Goal: Task Accomplishment & Management: Manage account settings

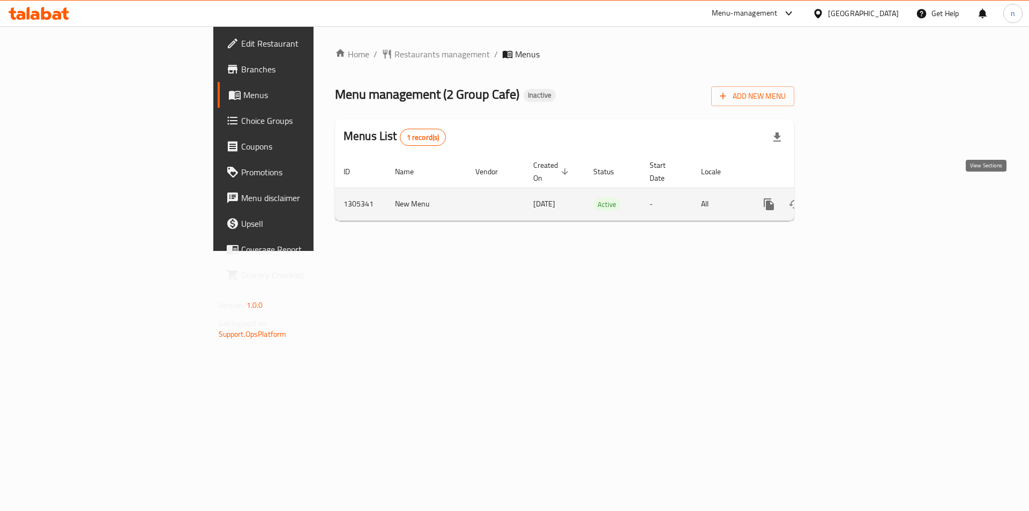
click at [853, 198] on icon "enhanced table" at bounding box center [846, 204] width 13 height 13
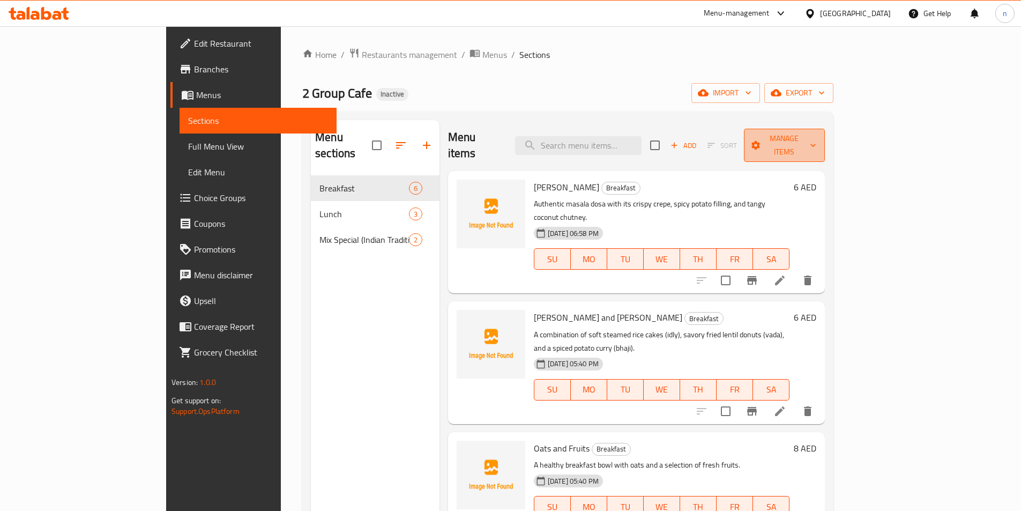
click at [816, 144] on span "Manage items" at bounding box center [784, 145] width 64 height 27
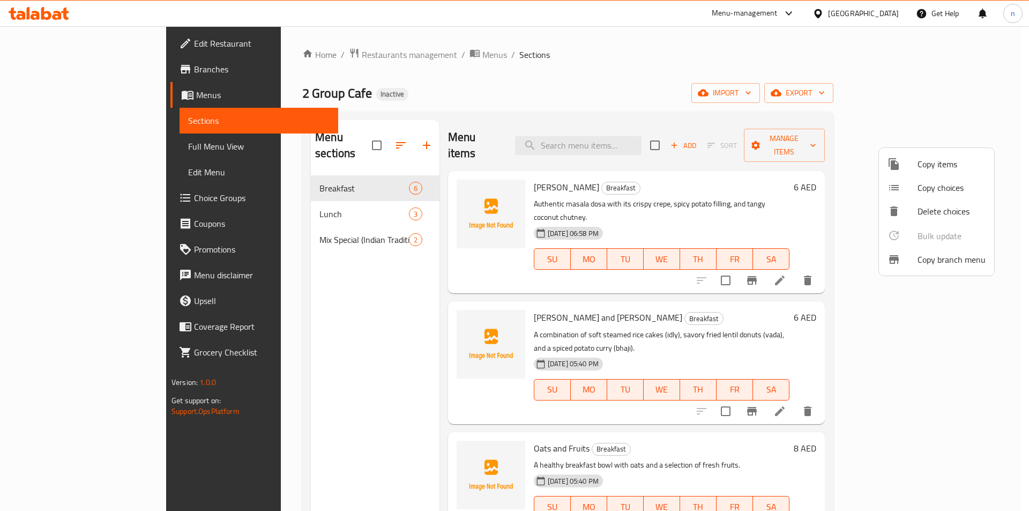
click at [907, 98] on div at bounding box center [514, 255] width 1029 height 511
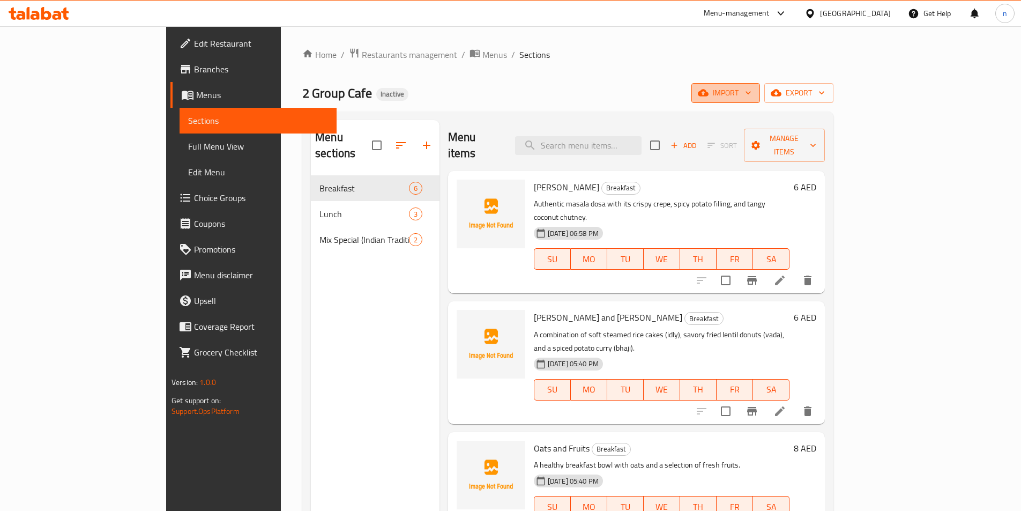
click at [751, 98] on span "import" at bounding box center [725, 92] width 51 height 13
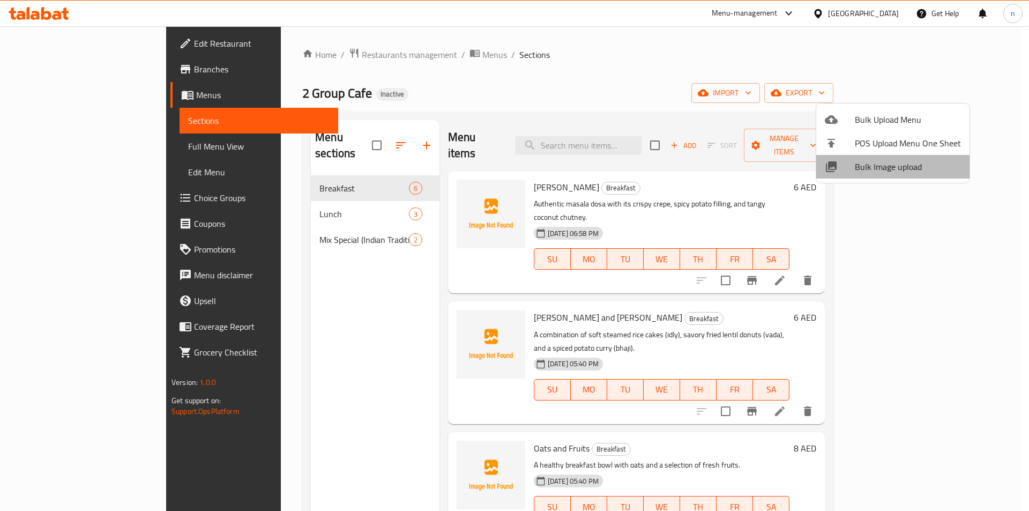
click at [903, 163] on span "Bulk Image upload" at bounding box center [908, 166] width 106 height 13
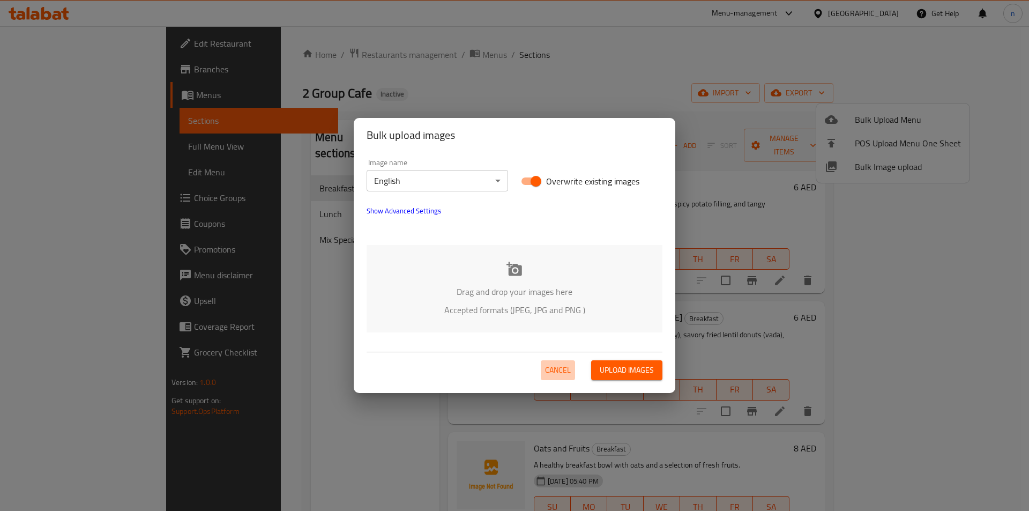
click at [569, 374] on span "Cancel" at bounding box center [558, 369] width 26 height 13
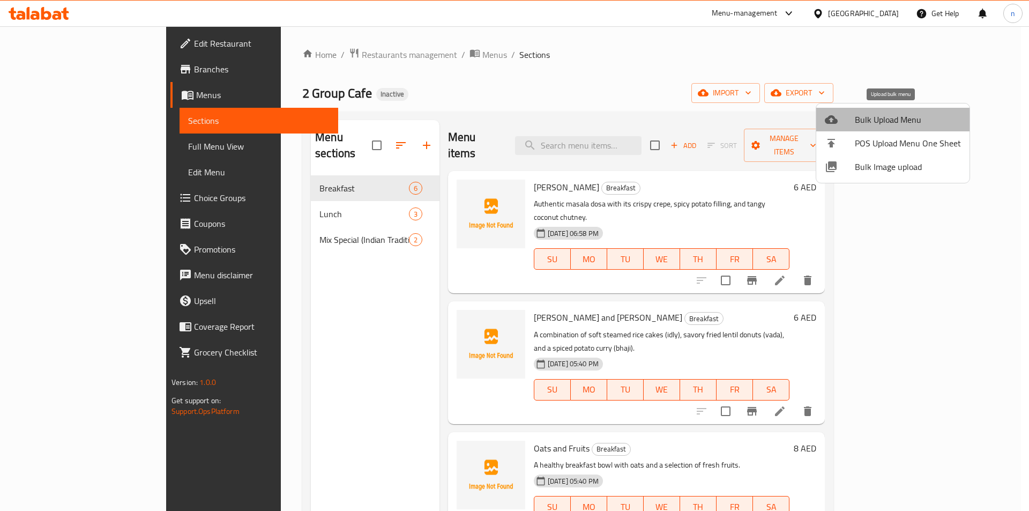
click at [914, 117] on span "Bulk Upload Menu" at bounding box center [908, 119] width 106 height 13
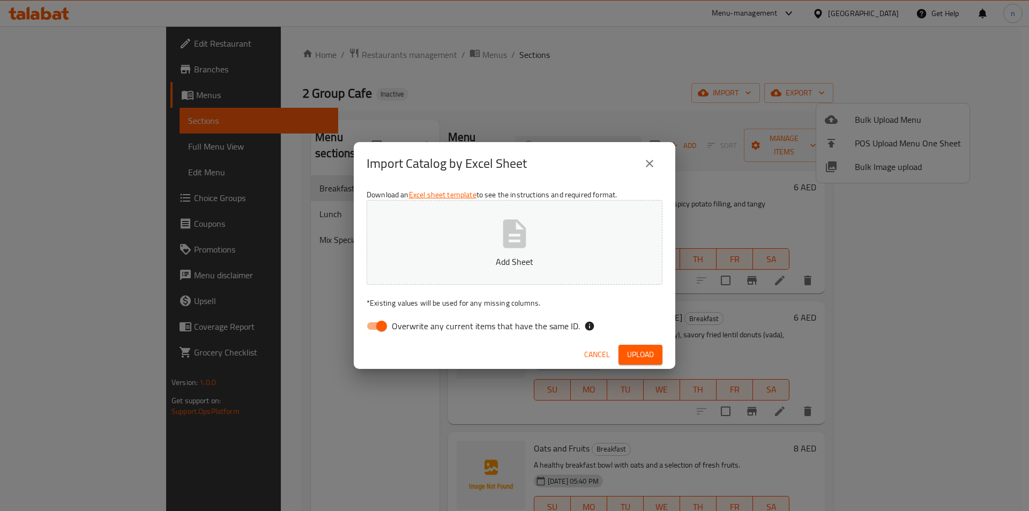
click at [373, 319] on input "Overwrite any current items that have the same ID." at bounding box center [381, 326] width 61 height 20
checkbox input "false"
click at [518, 242] on icon "button" at bounding box center [514, 233] width 23 height 28
click at [655, 348] on button "Upload" at bounding box center [640, 355] width 44 height 20
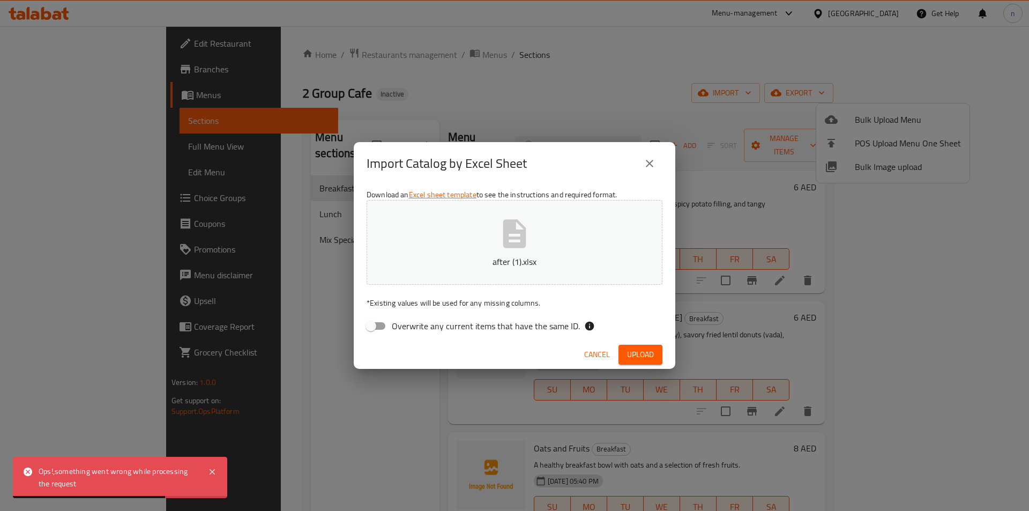
click at [364, 406] on div "Import Catalog by Excel Sheet Download an Excel sheet template to see the instr…" at bounding box center [514, 255] width 1029 height 511
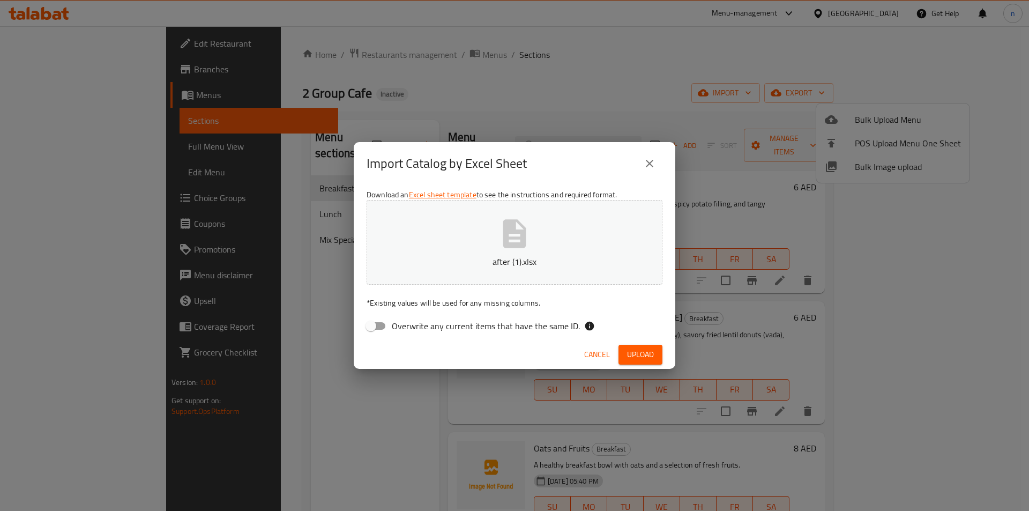
click at [515, 240] on icon "button" at bounding box center [514, 233] width 34 height 34
click at [631, 360] on span "Upload" at bounding box center [640, 354] width 27 height 13
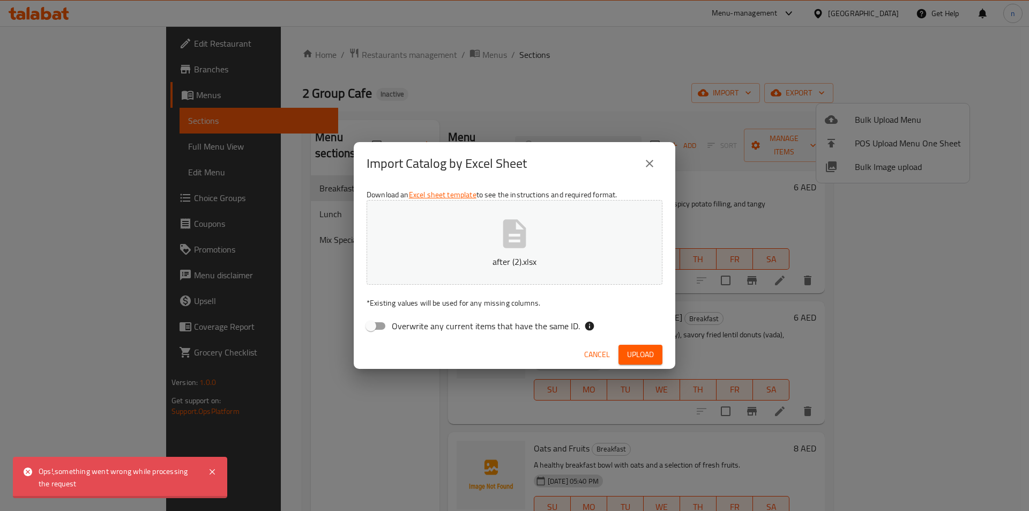
click at [520, 262] on p "after (2).xlsx" at bounding box center [514, 261] width 263 height 13
click at [652, 346] on button "Upload" at bounding box center [640, 355] width 44 height 20
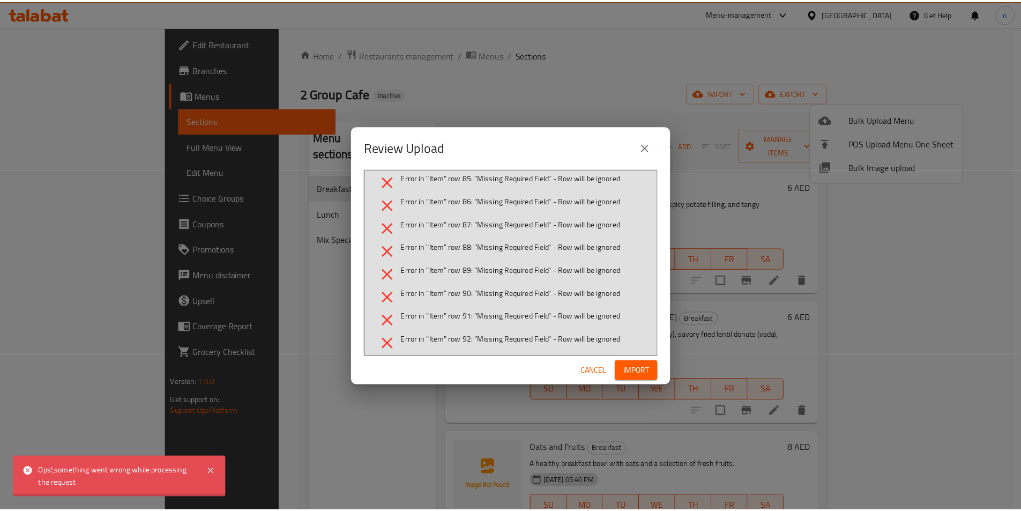
scroll to position [127, 0]
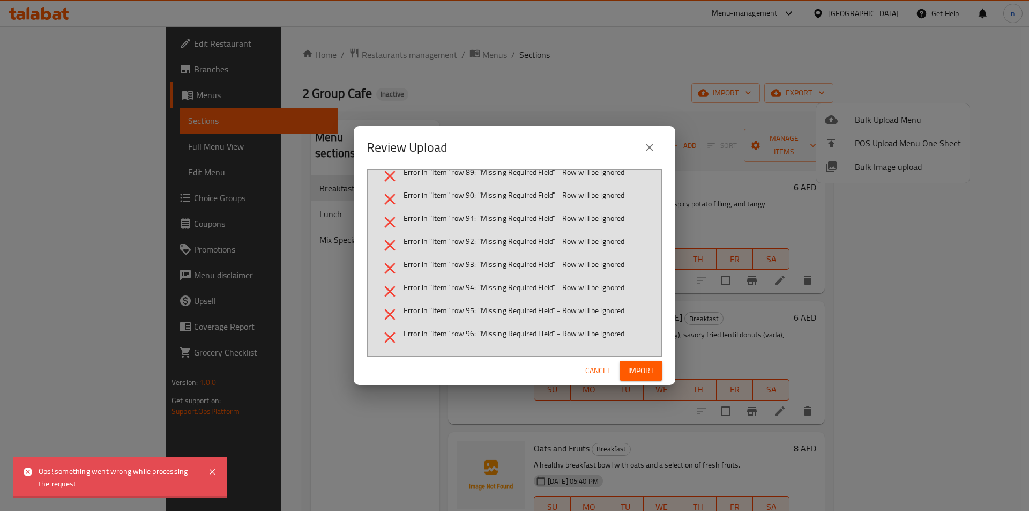
click at [584, 373] on button "Cancel" at bounding box center [598, 371] width 34 height 20
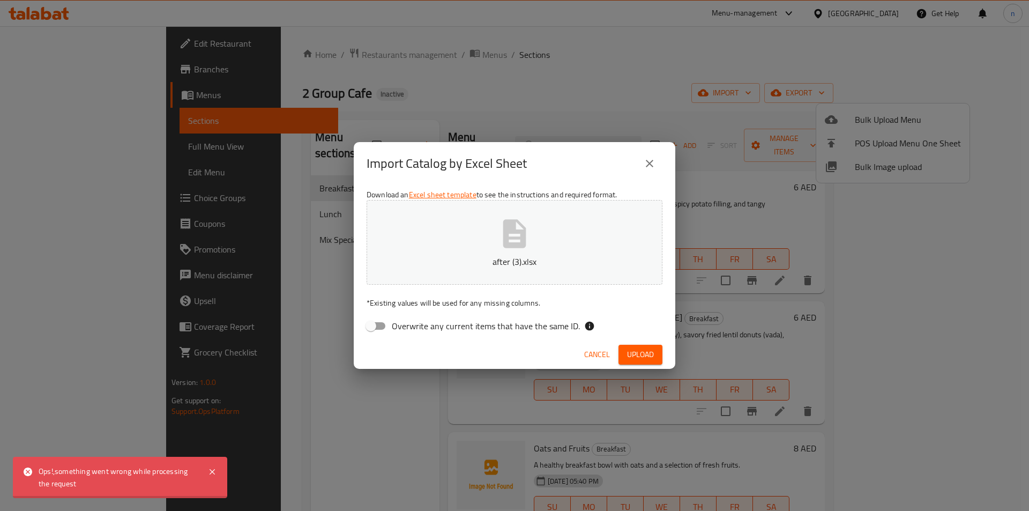
click at [429, 238] on button "after (3).xlsx" at bounding box center [515, 242] width 296 height 85
click at [483, 229] on button "after (3).xlsx" at bounding box center [515, 242] width 296 height 85
click at [468, 259] on p "after (3).xlsx" at bounding box center [514, 261] width 263 height 13
click at [649, 349] on span "Upload" at bounding box center [640, 354] width 27 height 13
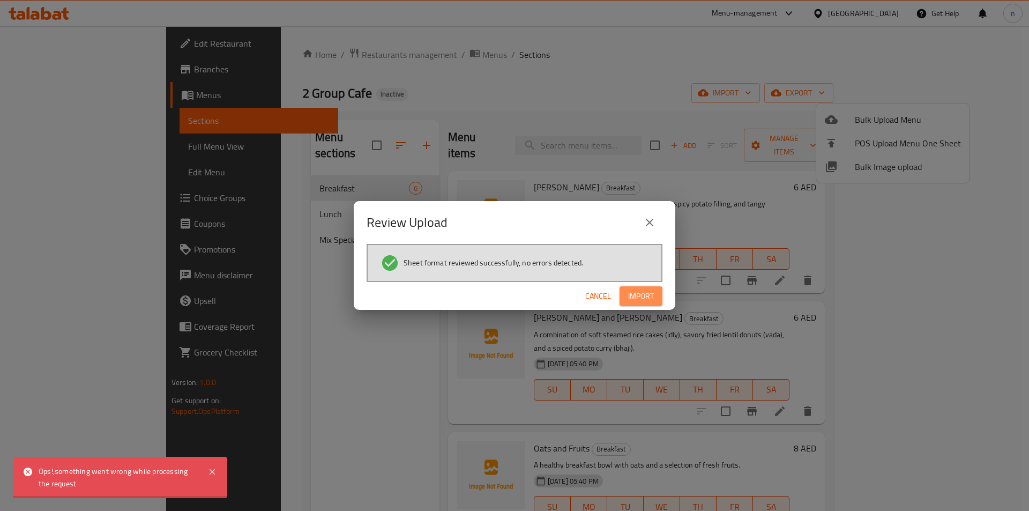
click at [640, 293] on span "Import" at bounding box center [641, 295] width 26 height 13
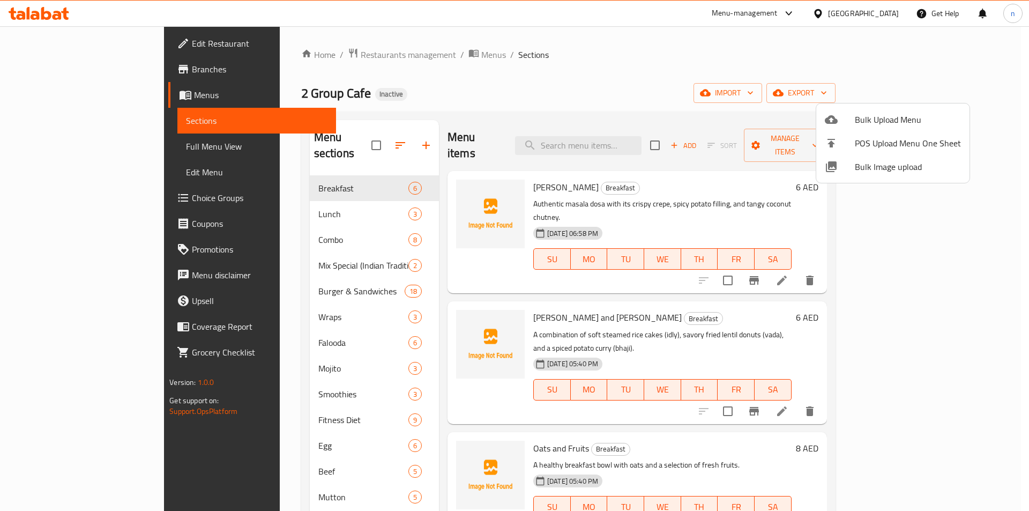
click at [51, 147] on div at bounding box center [514, 255] width 1029 height 511
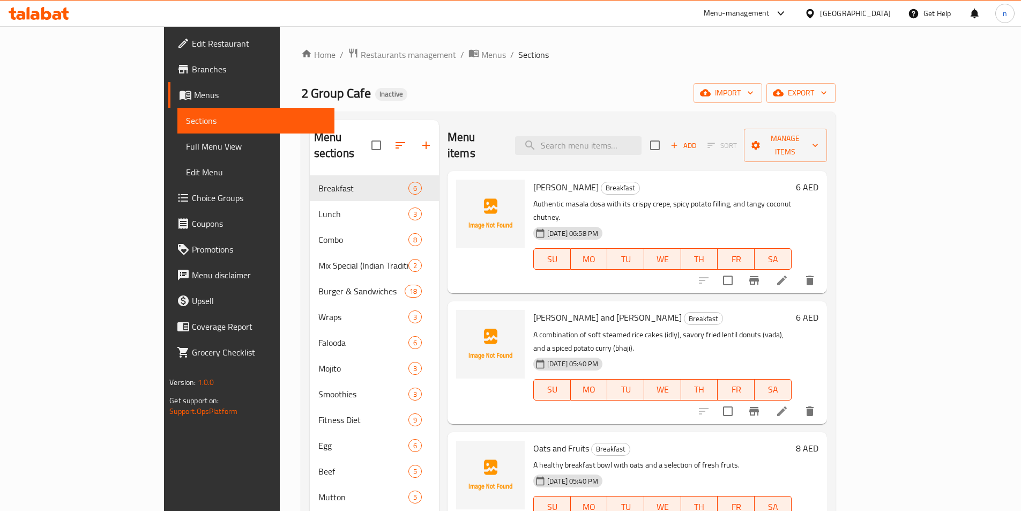
drag, startPoint x: 51, startPoint y: 147, endPoint x: 76, endPoint y: 151, distance: 25.0
click at [186, 146] on span "Full Menu View" at bounding box center [256, 146] width 140 height 13
click at [186, 151] on span "Full Menu View" at bounding box center [256, 146] width 140 height 13
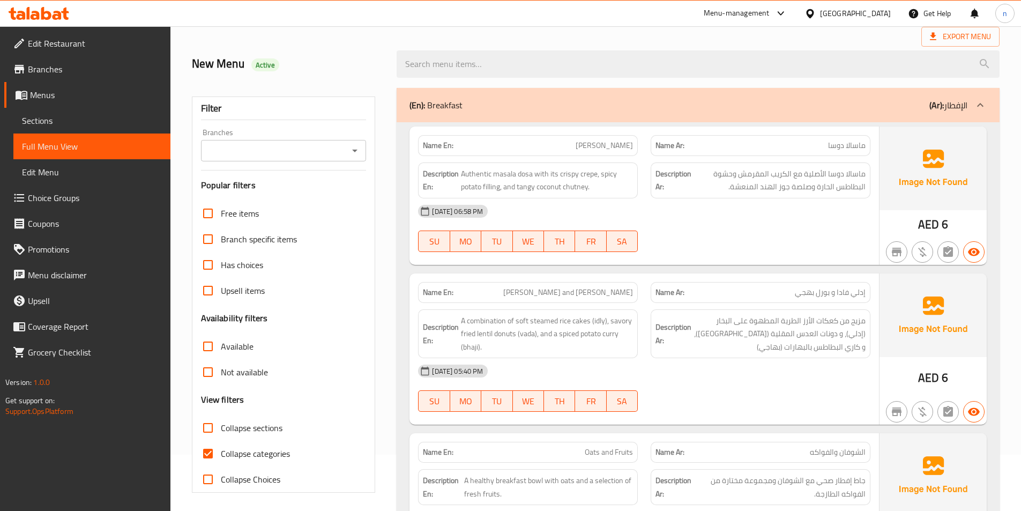
scroll to position [214, 0]
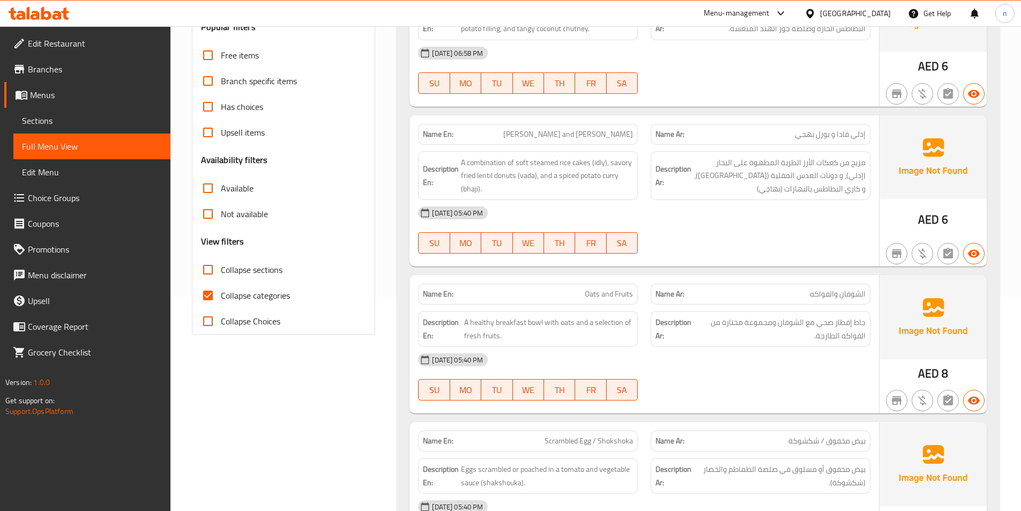
click at [232, 297] on span "Collapse categories" at bounding box center [255, 295] width 69 height 13
click at [221, 297] on input "Collapse categories" at bounding box center [208, 295] width 26 height 26
checkbox input "false"
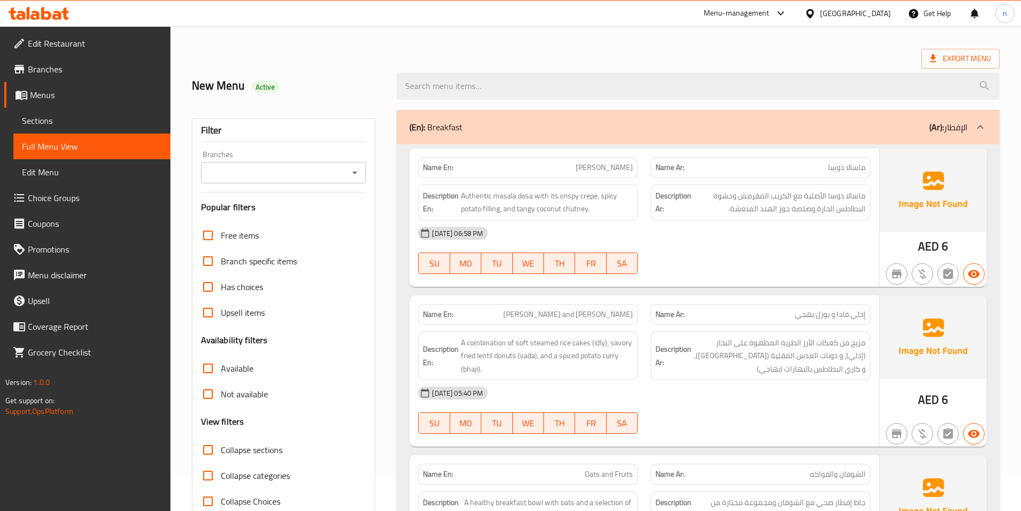
scroll to position [0, 0]
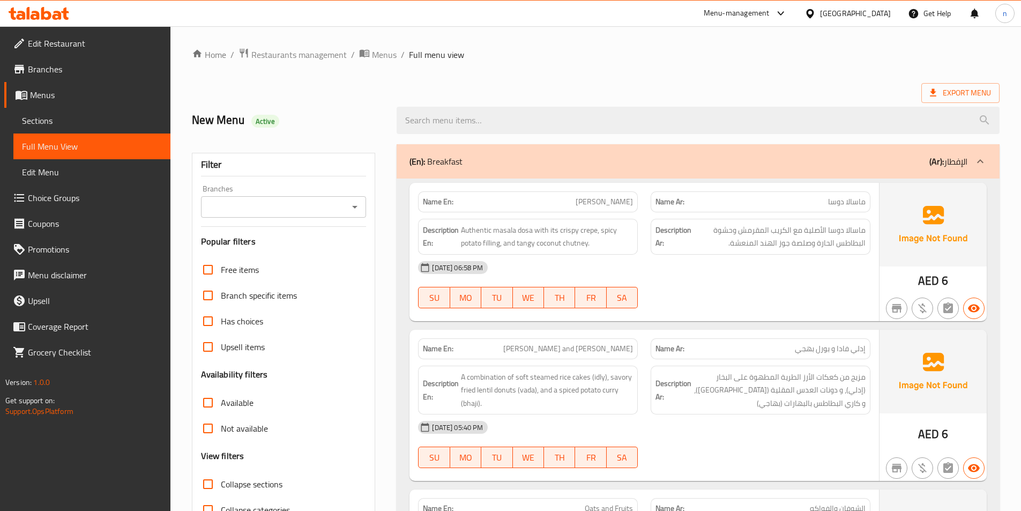
click at [981, 161] on icon at bounding box center [980, 161] width 6 height 4
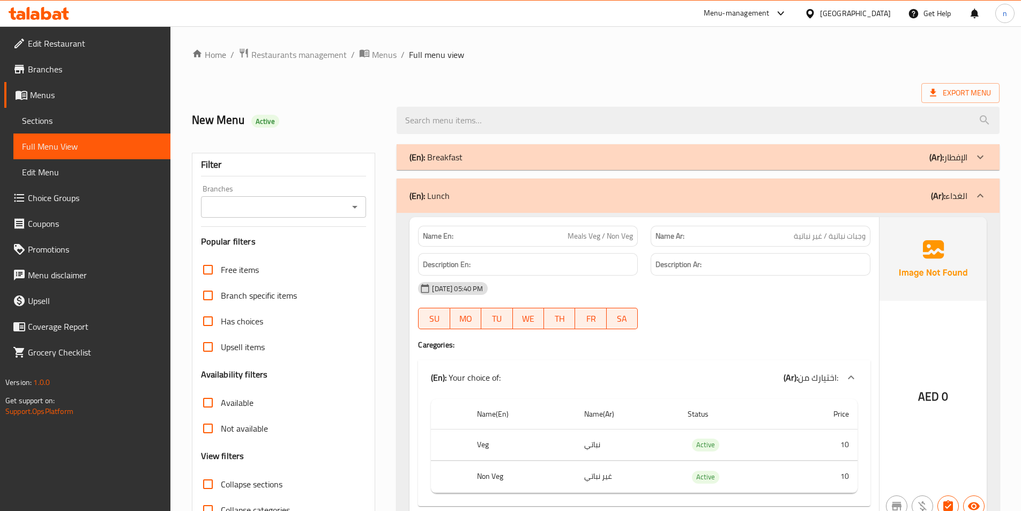
click at [989, 191] on div at bounding box center [980, 196] width 26 height 26
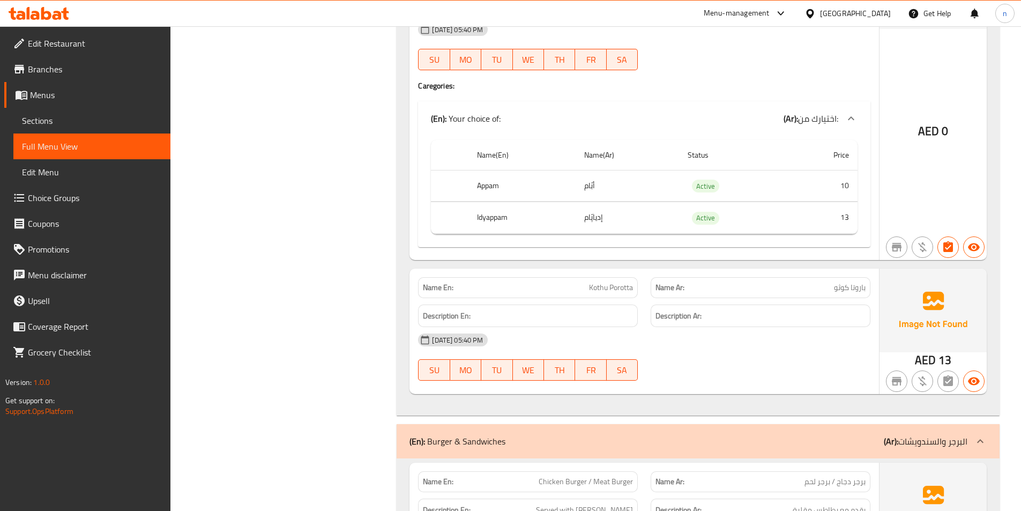
scroll to position [2251, 0]
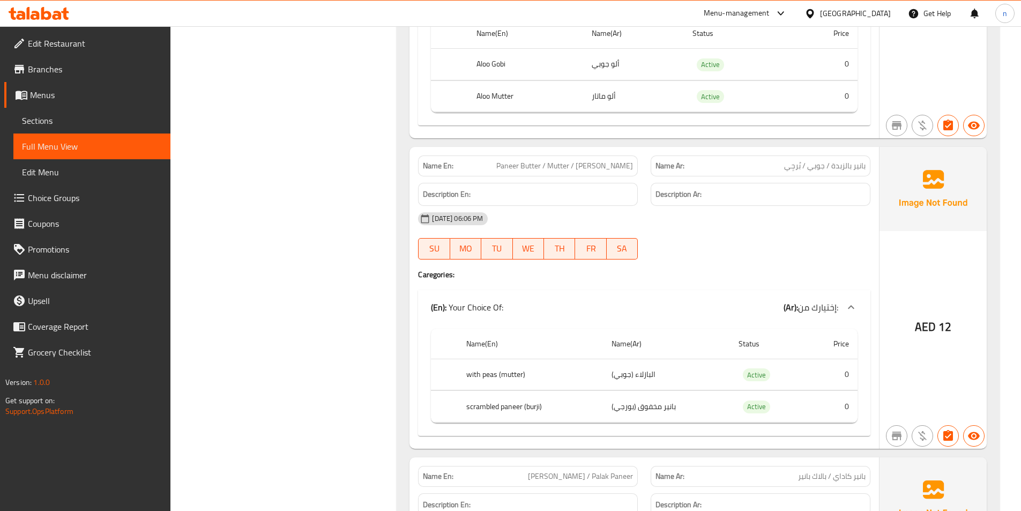
scroll to position [16419, 0]
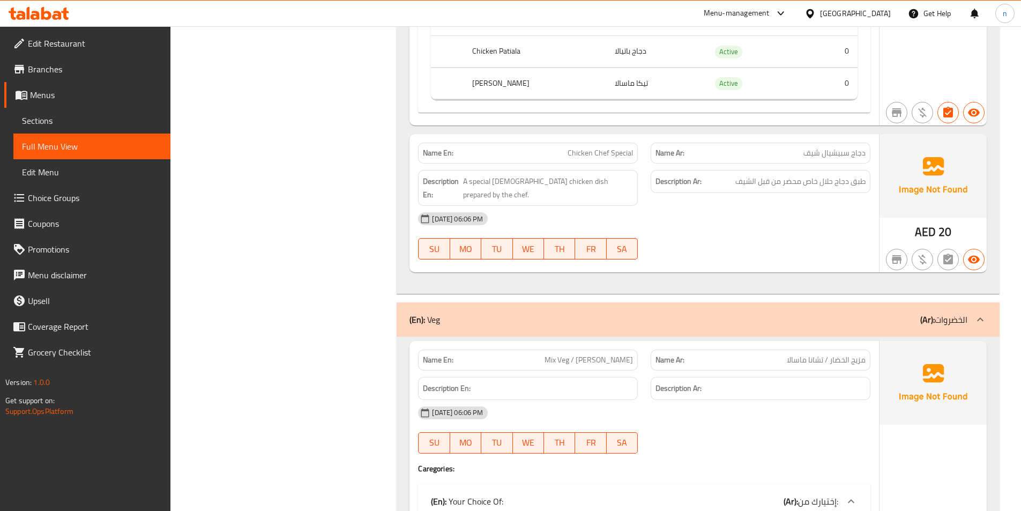
scroll to position [15294, 0]
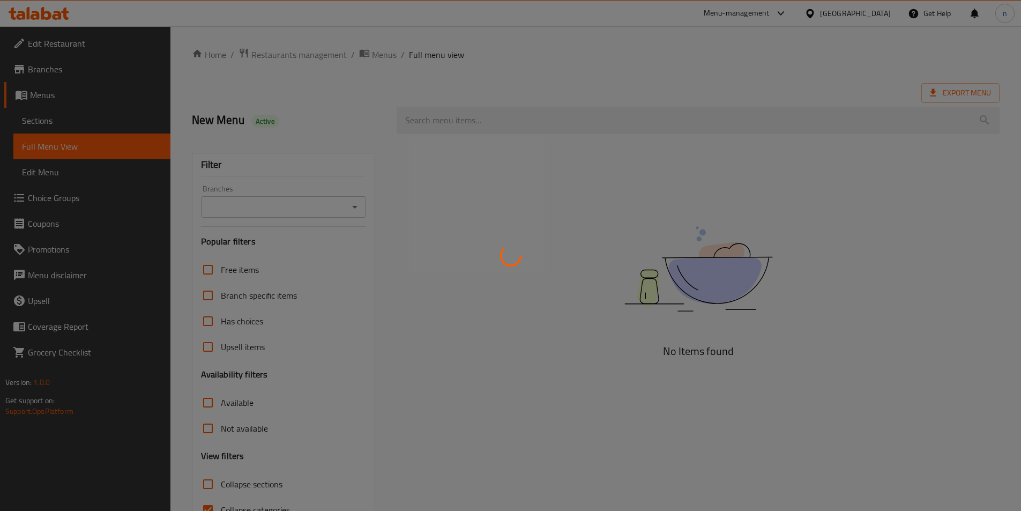
click at [70, 107] on div at bounding box center [510, 255] width 1021 height 511
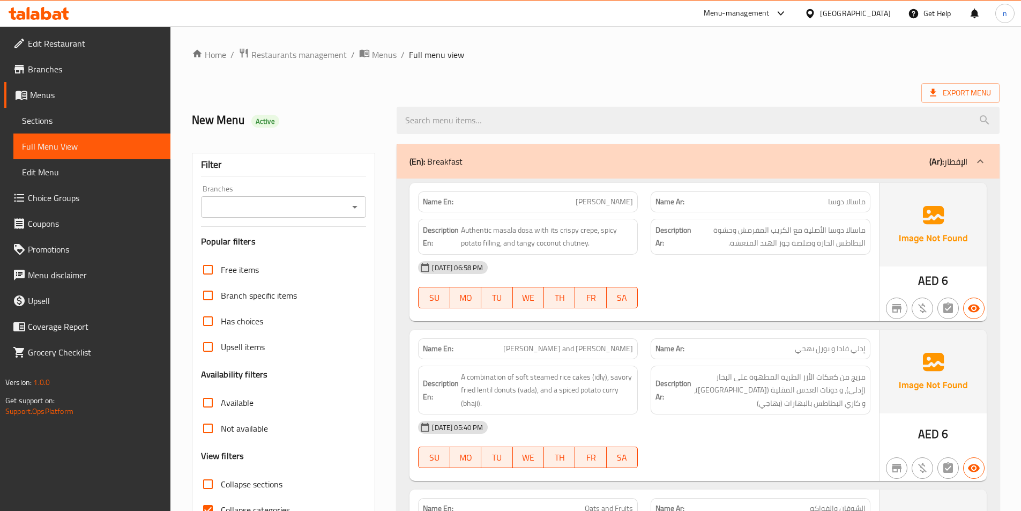
scroll to position [14688, 0]
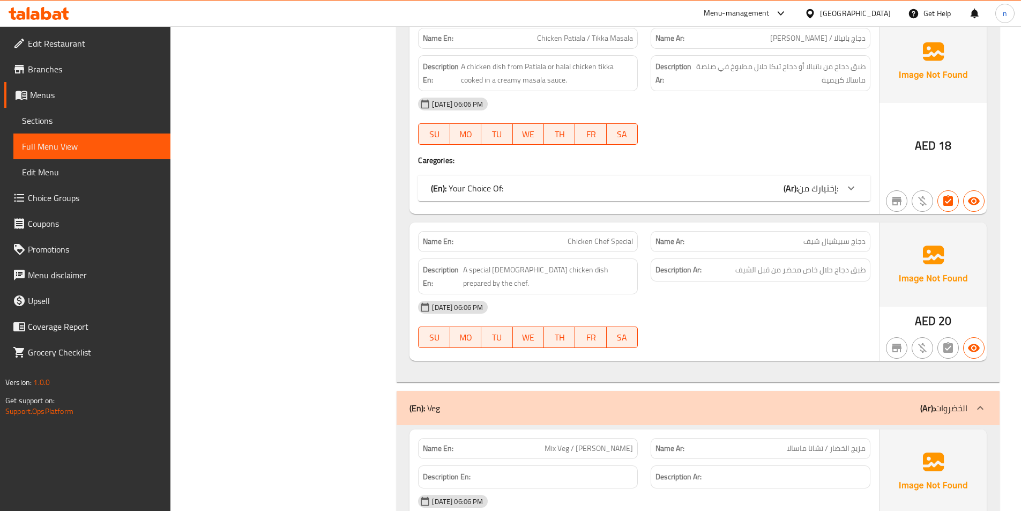
click at [57, 129] on link "Sections" at bounding box center [91, 121] width 157 height 26
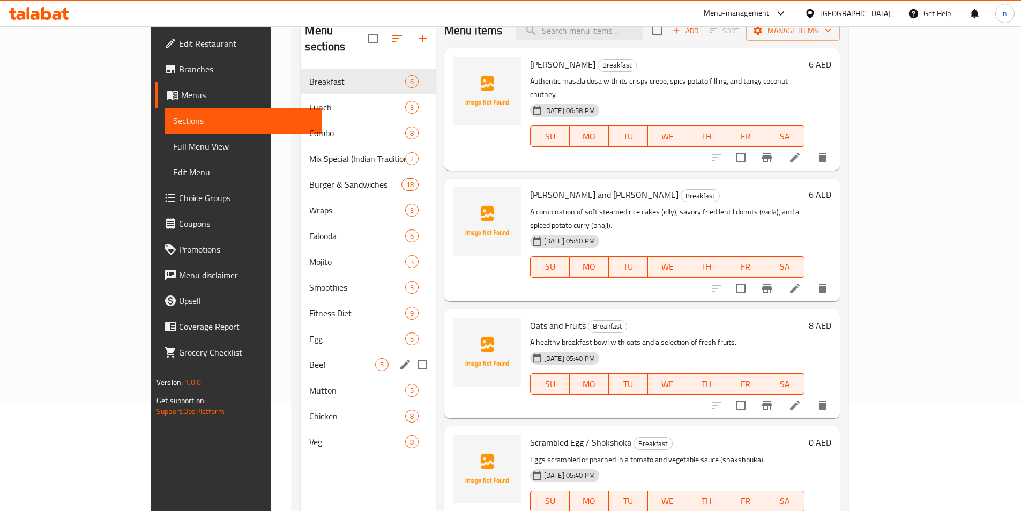
scroll to position [107, 0]
click at [309, 435] on span "Veg" at bounding box center [341, 441] width 65 height 13
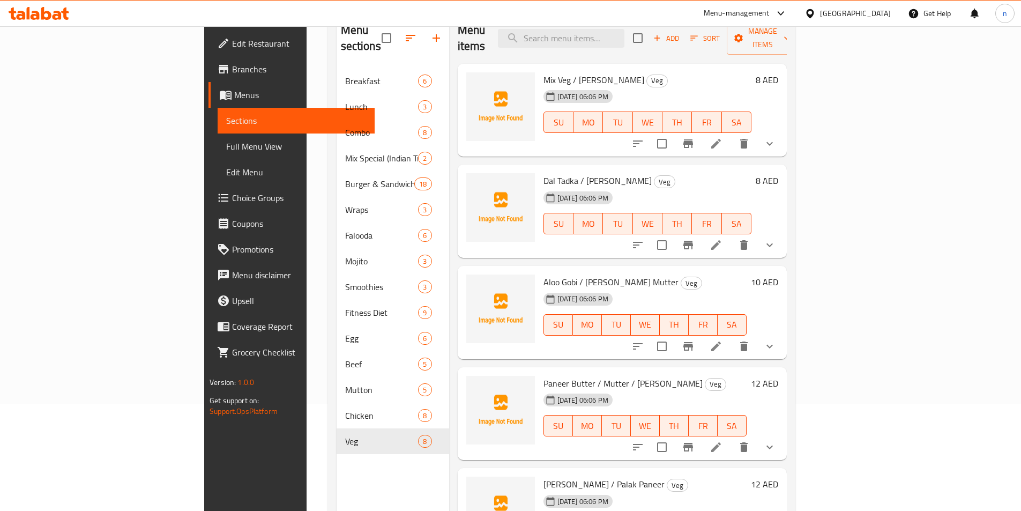
click at [722, 440] on icon at bounding box center [715, 446] width 13 height 13
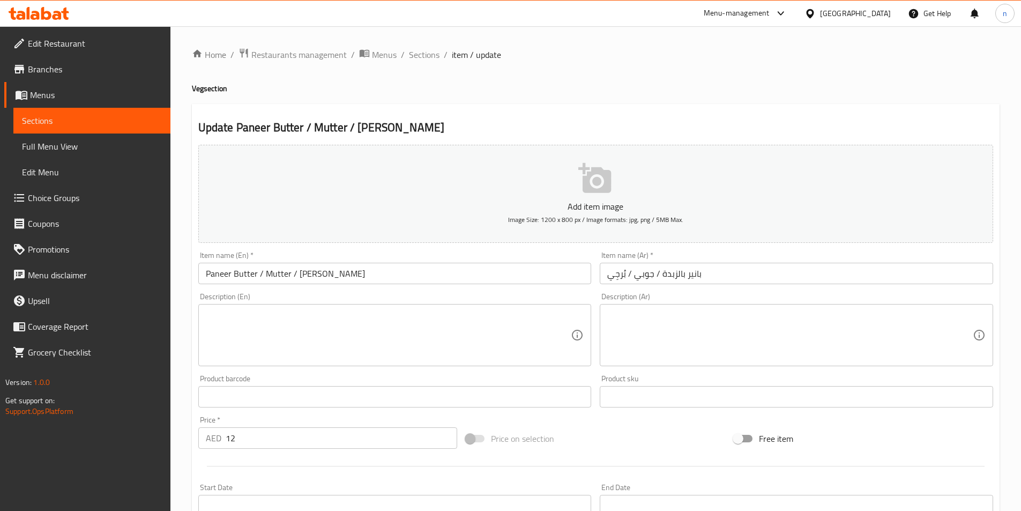
click at [273, 283] on input "Paneer Butter / Mutter / [PERSON_NAME]" at bounding box center [394, 273] width 393 height 21
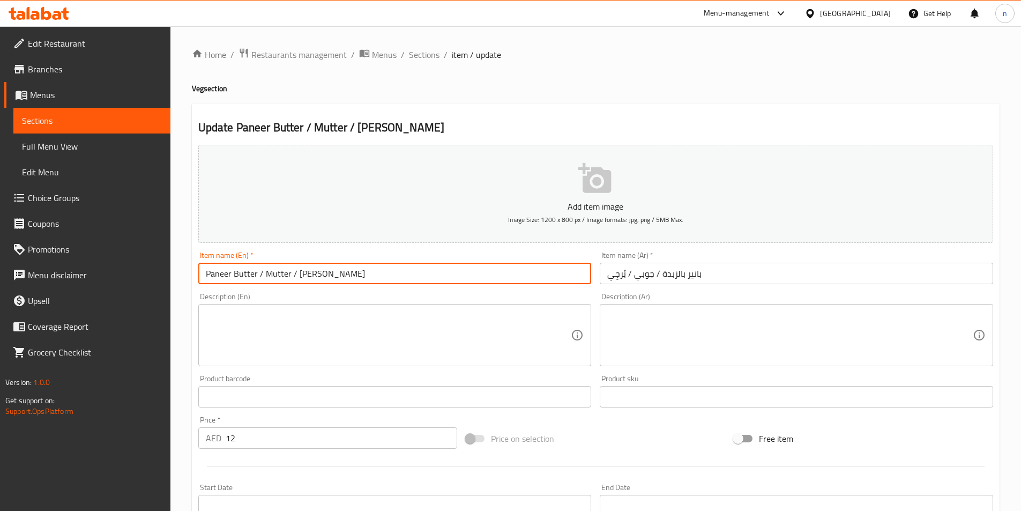
click at [273, 283] on input "Paneer Butter / Mutter / [PERSON_NAME]" at bounding box center [394, 273] width 393 height 21
click at [612, 274] on input "بانير بالزبدة / جوبي / بُرجِي" at bounding box center [796, 273] width 393 height 21
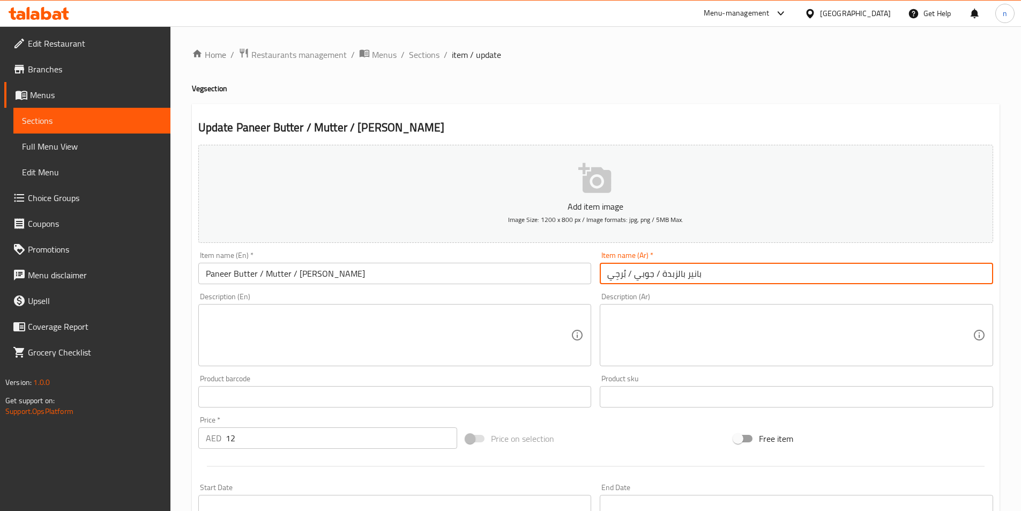
click at [640, 273] on input "بانير بالزبدة / جوبي / بُرجِي" at bounding box center [796, 273] width 393 height 21
paste input "ماتار"
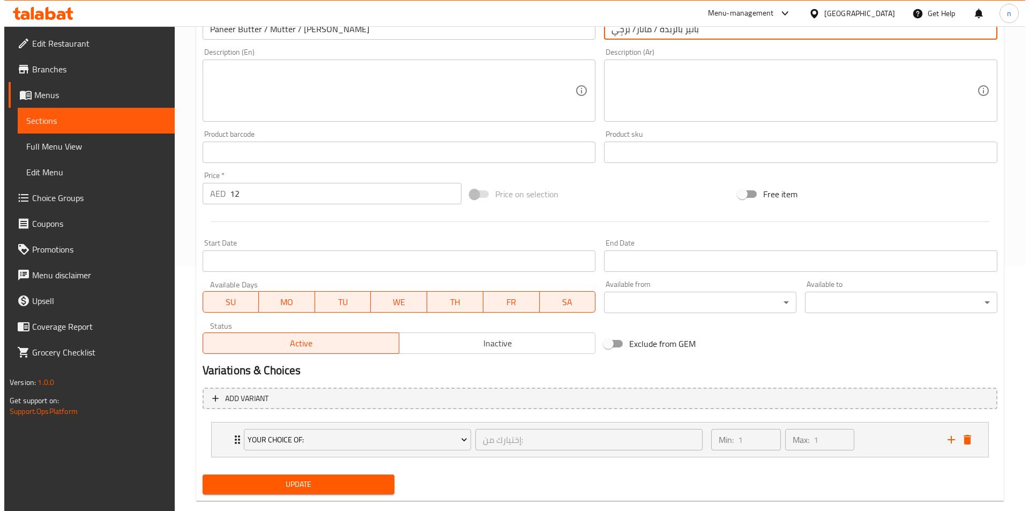
scroll to position [264, 0]
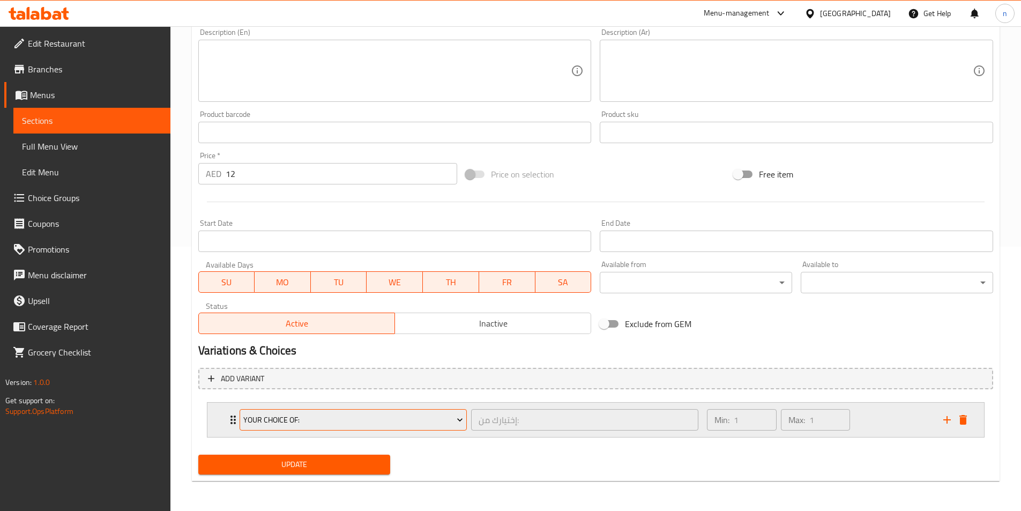
click at [459, 420] on icon "Expand" at bounding box center [459, 419] width 5 height 3
type input "بانير بالزبدة / ماتار/ بُرجِي"
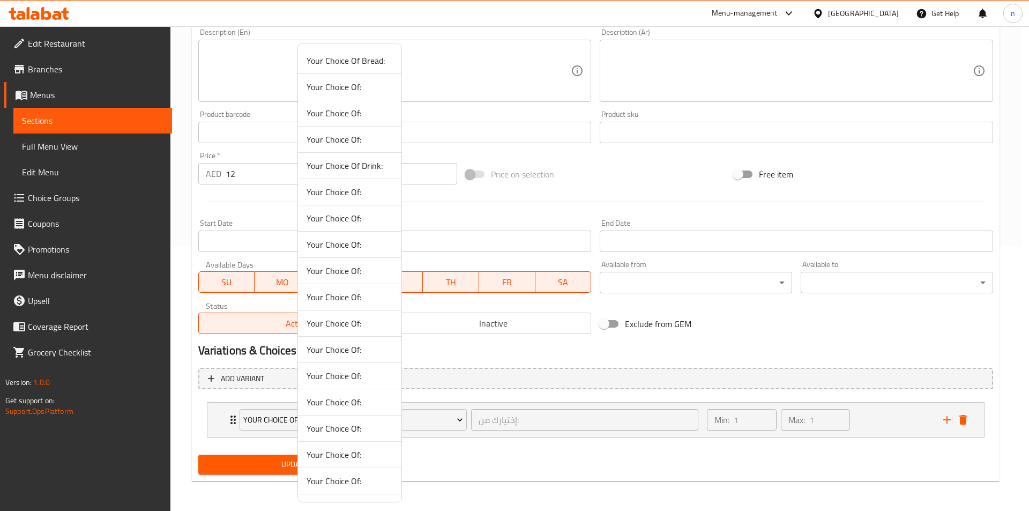
click at [479, 430] on div at bounding box center [514, 255] width 1029 height 511
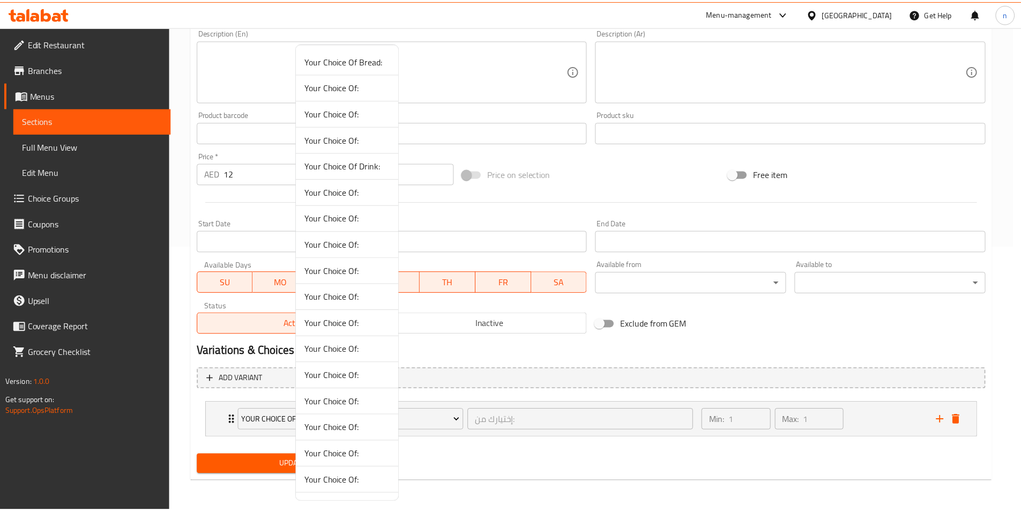
scroll to position [263, 0]
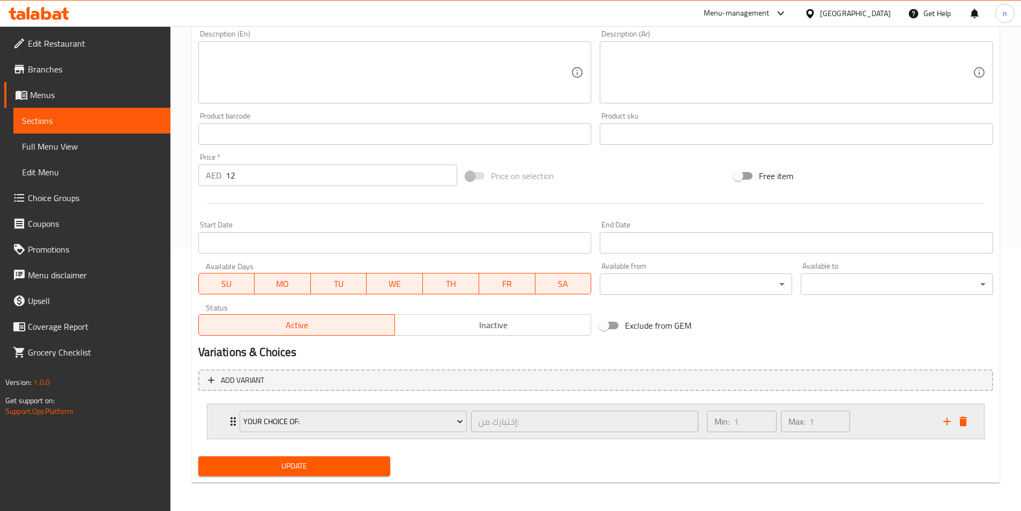
click at [878, 432] on div "Min: 1 ​ Max: 1 ​" at bounding box center [818, 421] width 236 height 34
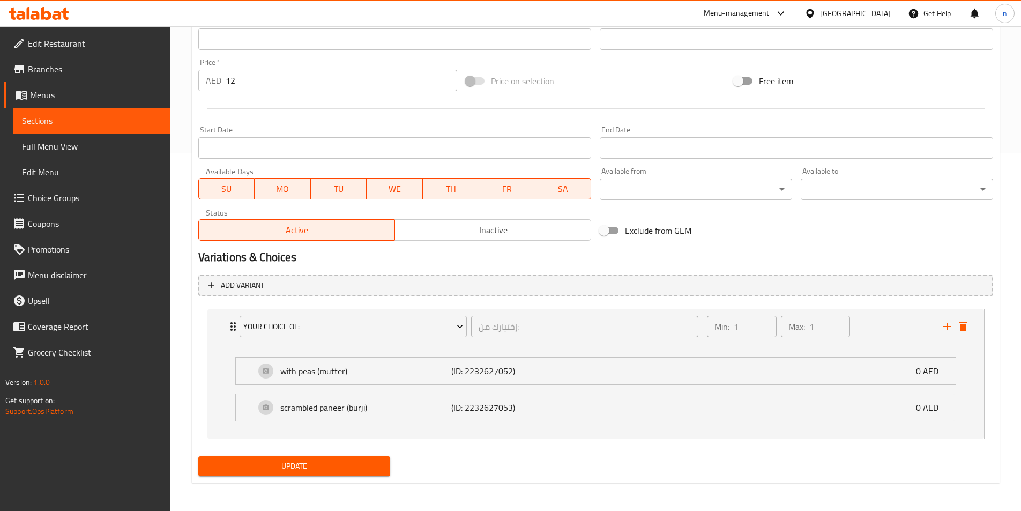
scroll to position [359, 0]
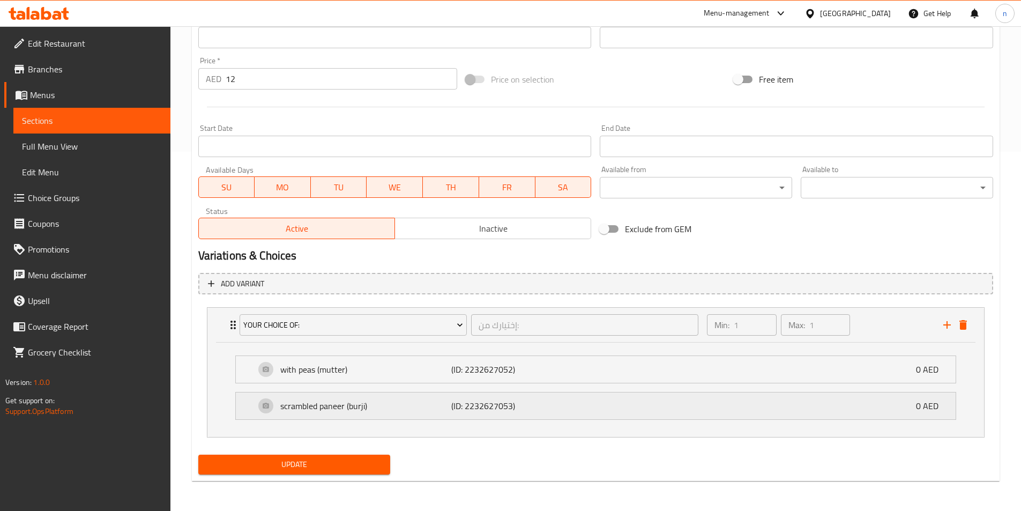
click at [436, 416] on div "scrambled paneer (burji) (ID: 2232627053) 0 AED" at bounding box center [598, 405] width 687 height 27
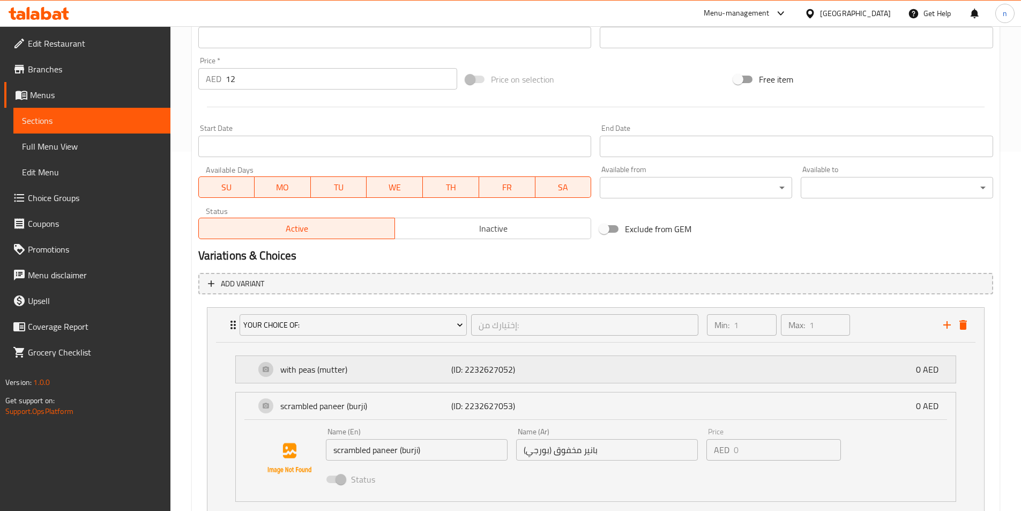
click at [422, 383] on div "with peas (mutter) (ID: 2232627052) 0 AED" at bounding box center [598, 369] width 687 height 27
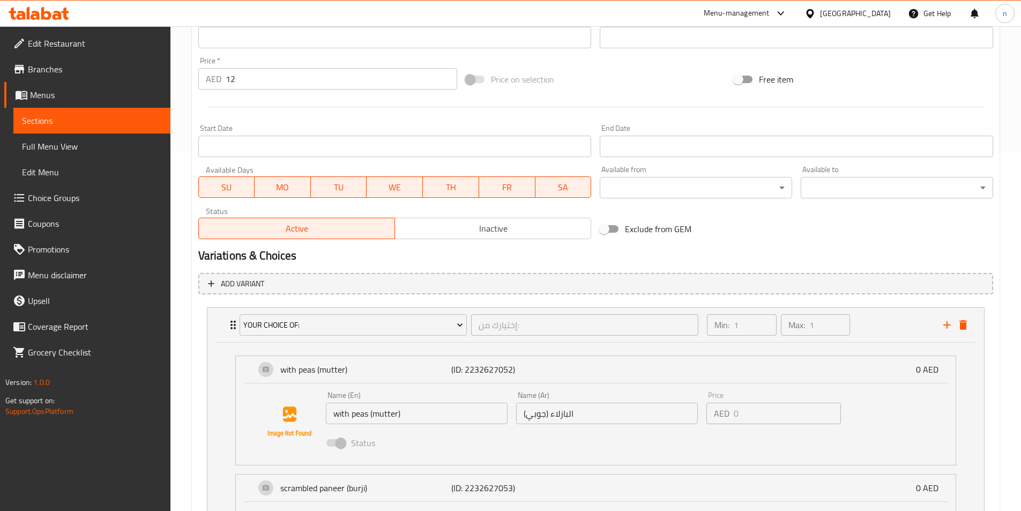
click at [537, 418] on input "البازلاء (جوبي)" at bounding box center [607, 412] width 182 height 21
click at [556, 416] on input "البازلاء (جوبي)" at bounding box center [607, 412] width 182 height 21
click at [540, 420] on input "البازلاء (جوبي)" at bounding box center [607, 412] width 182 height 21
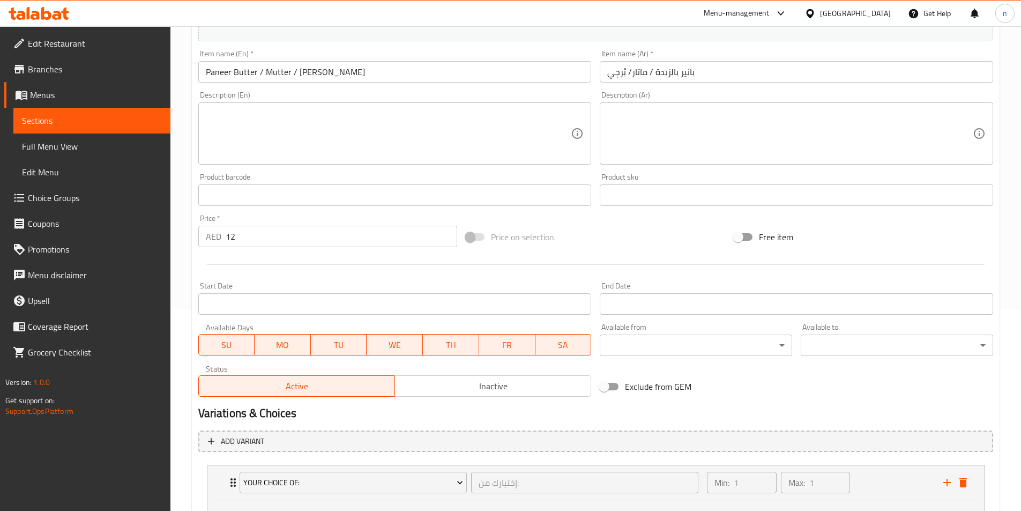
scroll to position [198, 0]
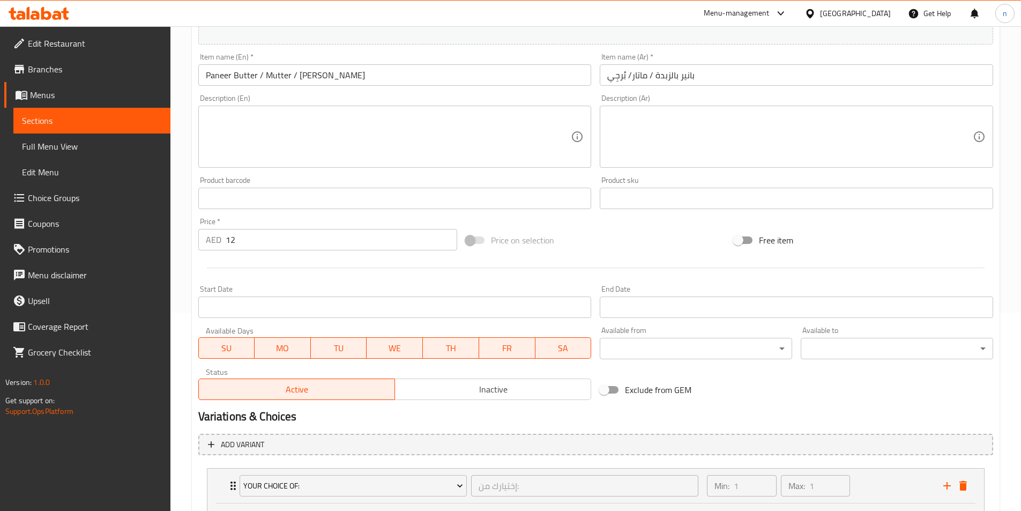
click at [636, 78] on input "بانير بالزبدة / ماتار/ بُرجِي" at bounding box center [796, 74] width 393 height 21
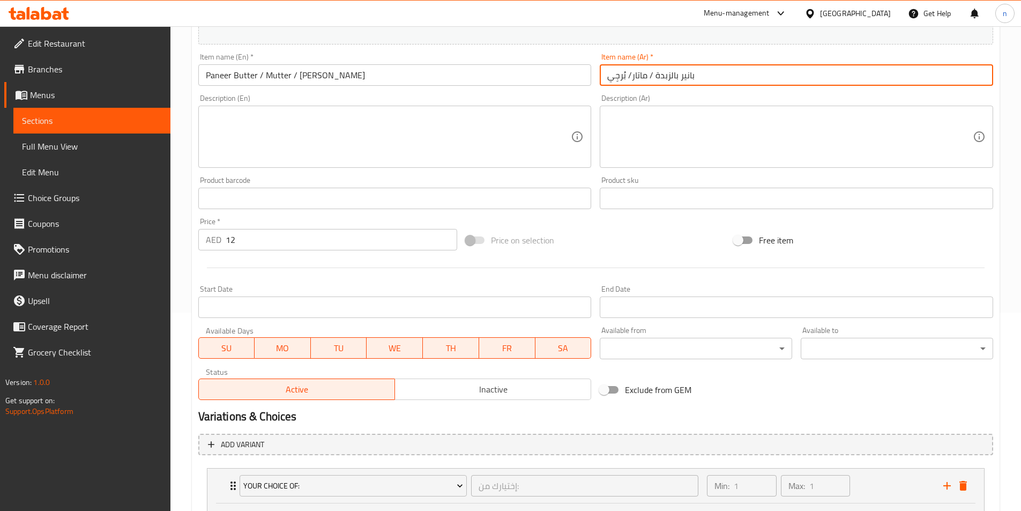
click at [636, 78] on input "بانير بالزبدة / ماتار/ بُرجِي" at bounding box center [796, 74] width 393 height 21
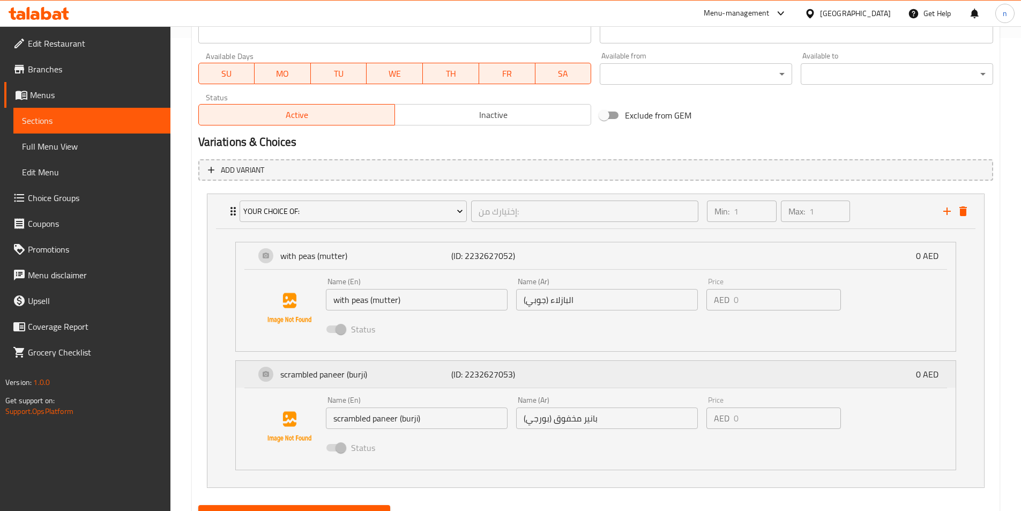
scroll to position [523, 0]
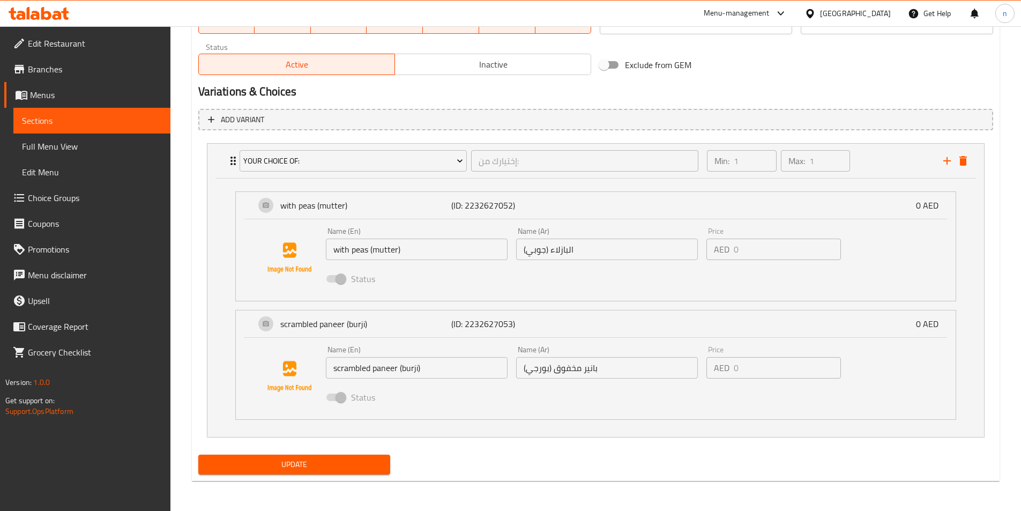
click at [535, 250] on input "البازلاء (جوبي)" at bounding box center [607, 248] width 182 height 21
click at [520, 284] on div "Status" at bounding box center [607, 278] width 571 height 29
click at [994, 248] on div "Add variant Your Choice Of: إختيارك من: ​ Min: 1 ​ Max: 1 ​ with peas (mutter) …" at bounding box center [595, 277] width 803 height 346
click at [569, 256] on input "البازلاء (جوبي)" at bounding box center [607, 248] width 182 height 21
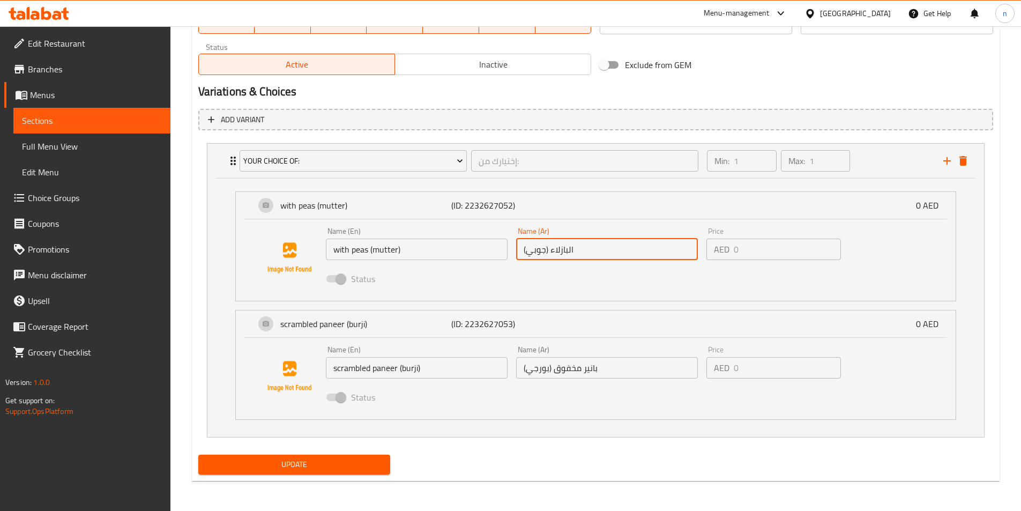
click at [587, 257] on input "البازلاء (جوبي)" at bounding box center [607, 248] width 182 height 21
click at [590, 251] on input "البازلاء (جوبي)" at bounding box center [607, 248] width 182 height 21
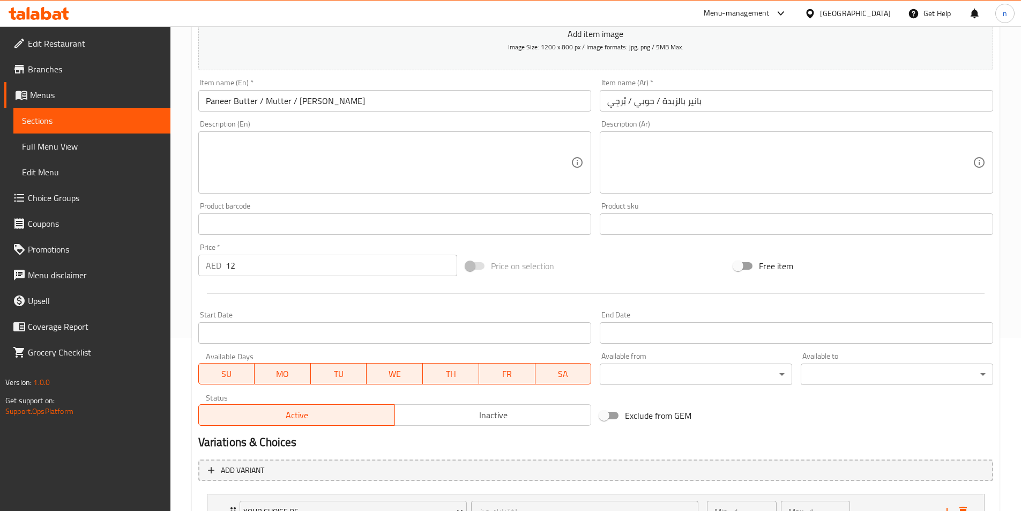
scroll to position [264, 0]
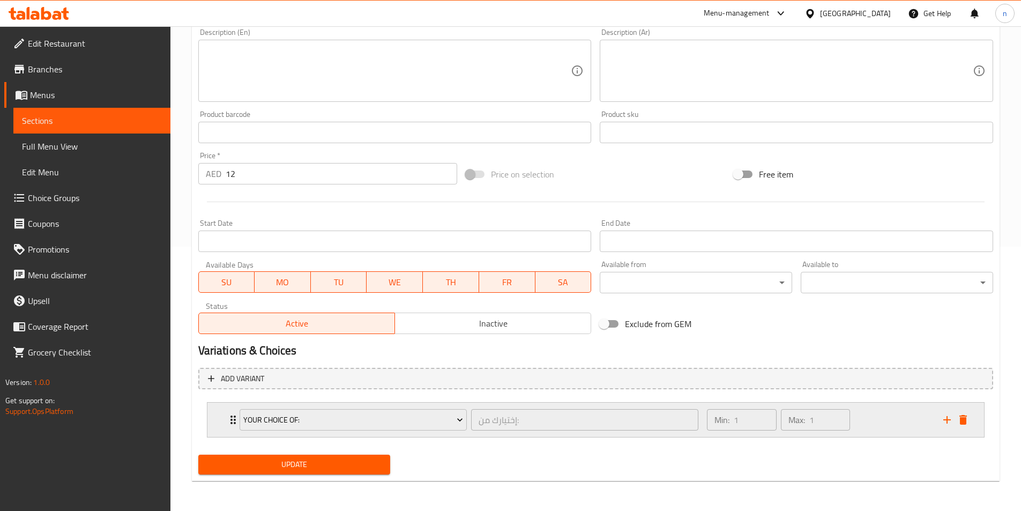
click at [861, 421] on div "Min: 1 ​ Max: 1 ​" at bounding box center [818, 419] width 236 height 34
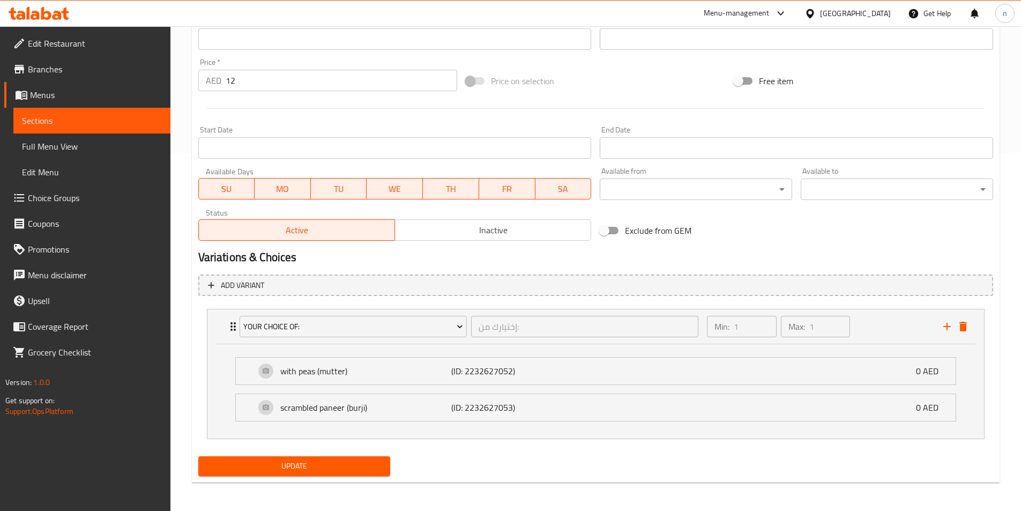
scroll to position [359, 0]
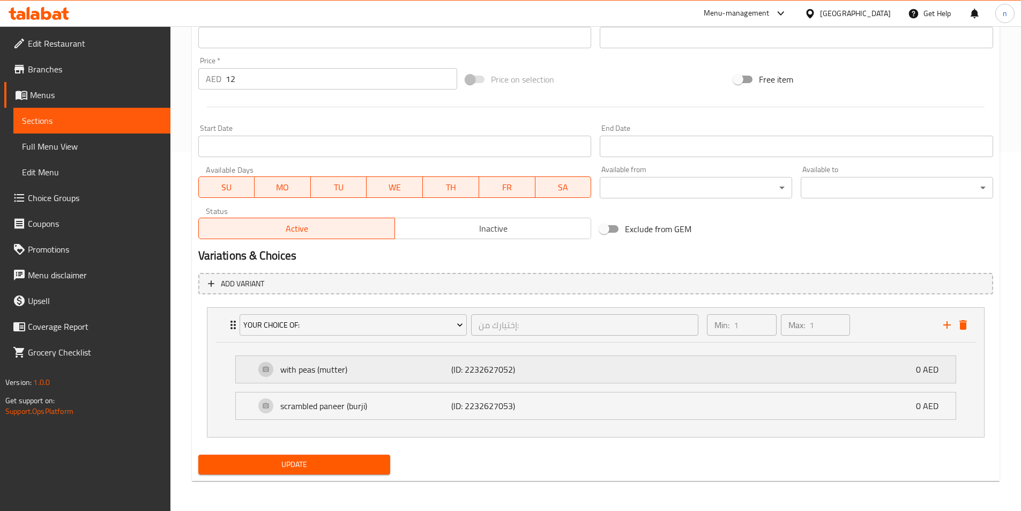
click at [540, 366] on p "(ID: 2232627052)" at bounding box center [508, 369] width 114 height 13
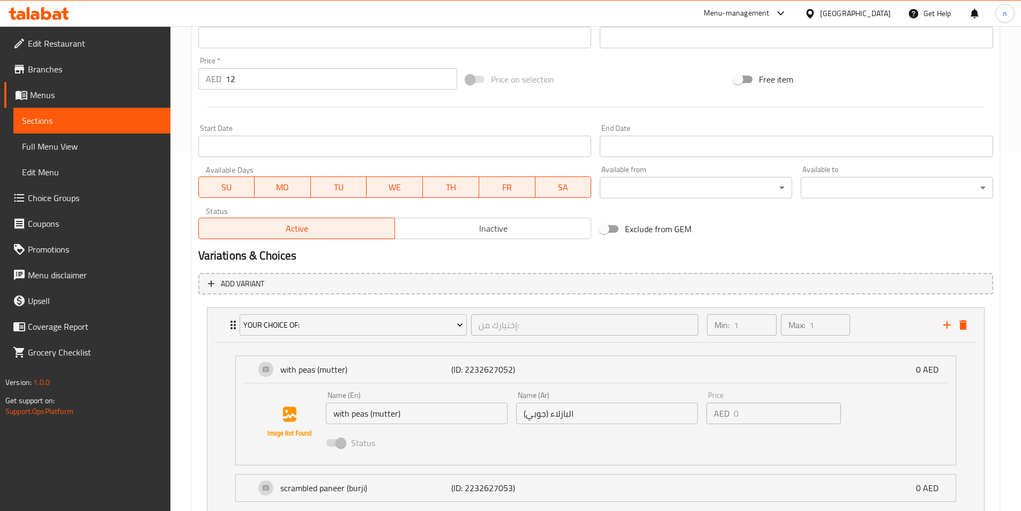
click at [537, 414] on input "البازلاء (جوبي)" at bounding box center [607, 412] width 182 height 21
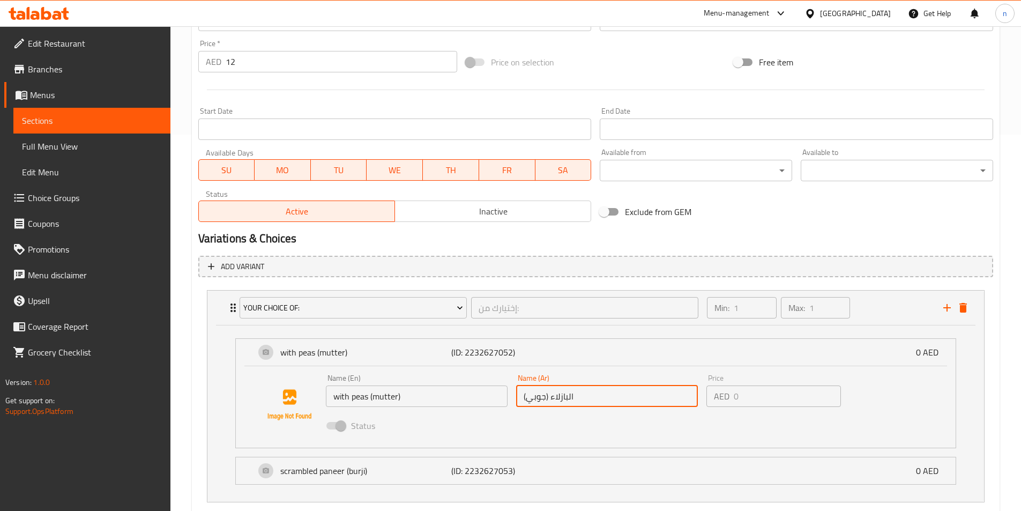
scroll to position [441, 0]
